Goal: Find specific page/section: Find specific page/section

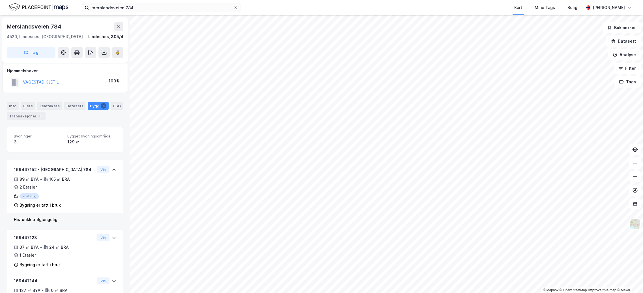
scroll to position [16, 0]
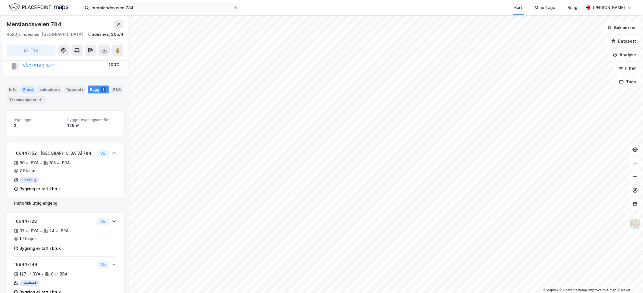
click at [33, 89] on div "Eiere" at bounding box center [28, 90] width 14 height 8
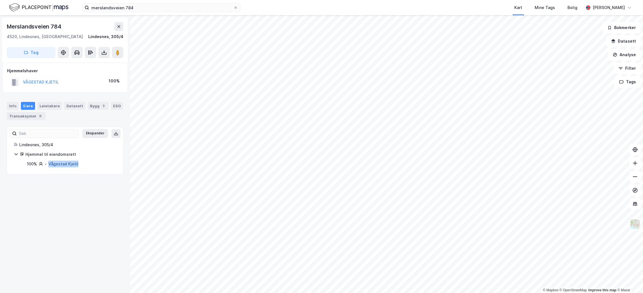
drag, startPoint x: 87, startPoint y: 165, endPoint x: 49, endPoint y: 166, distance: 38.2
click at [49, 166] on div "100% - Vågestad Kjetil" at bounding box center [71, 164] width 89 height 7
